Goal: Task Accomplishment & Management: Complete application form

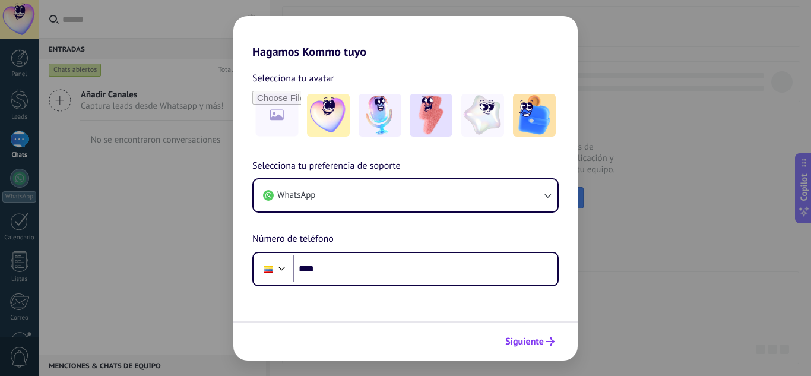
click at [551, 342] on icon "submit" at bounding box center [550, 341] width 8 height 8
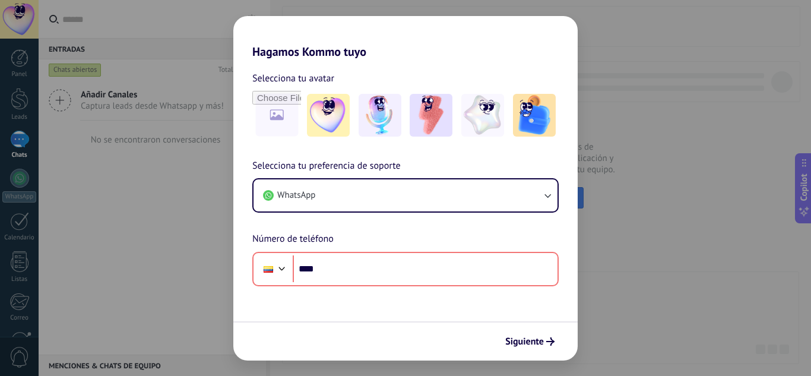
click at [618, 266] on div "Hagamos Kommo tuyo Selecciona tu avatar Selecciona tu preferencia de soporte Wh…" at bounding box center [405, 188] width 811 height 376
click at [638, 137] on div "Hagamos Kommo tuyo Selecciona tu avatar Selecciona tu preferencia de soporte Wh…" at bounding box center [405, 188] width 811 height 376
click at [585, 17] on div "Hagamos Kommo tuyo Selecciona tu avatar Selecciona tu preferencia de soporte Wh…" at bounding box center [405, 188] width 811 height 376
click at [785, 163] on div "Hagamos Kommo tuyo Selecciona tu avatar Selecciona tu preferencia de soporte Wh…" at bounding box center [405, 188] width 811 height 376
